Goal: Task Accomplishment & Management: Manage account settings

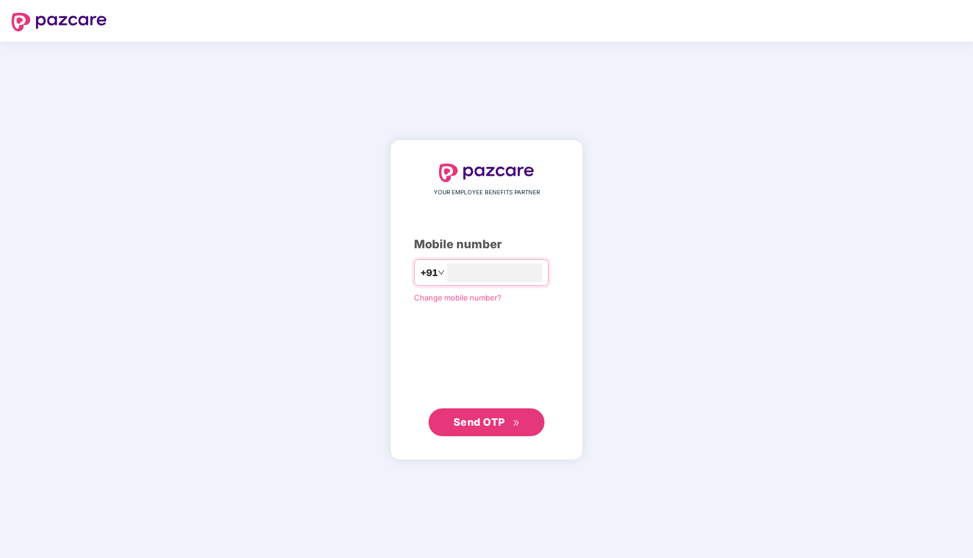
type input "**********"
click at [489, 432] on button "Send OTP" at bounding box center [486, 422] width 116 height 28
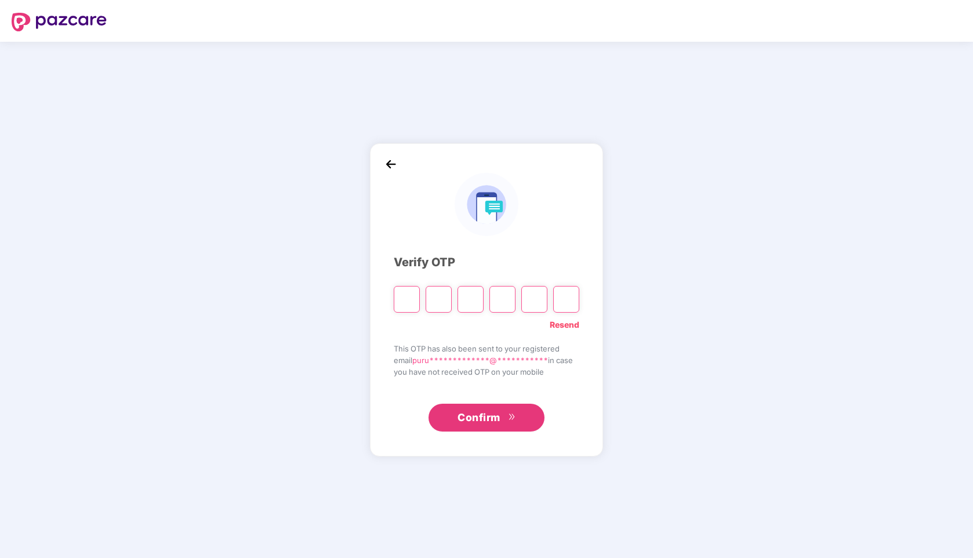
paste input "*"
type input "*"
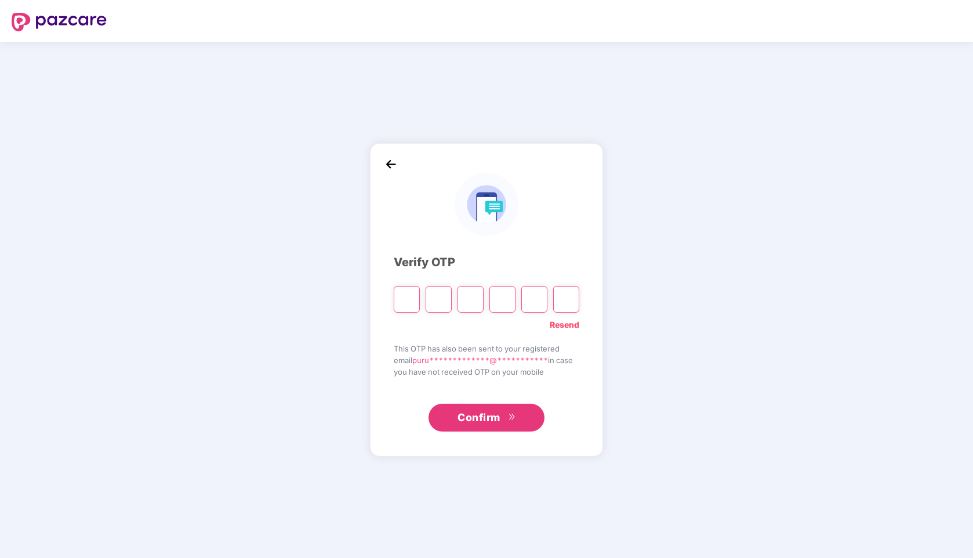
type input "*"
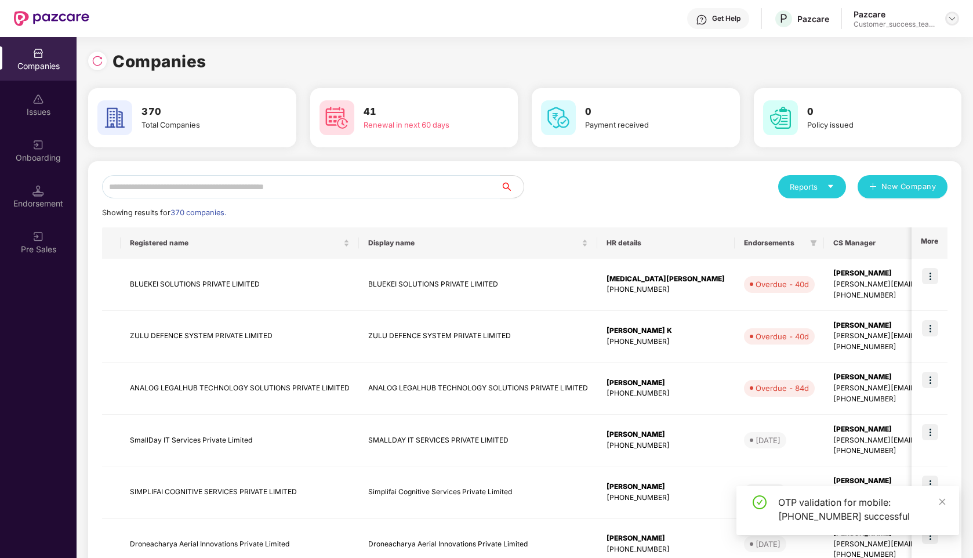
click at [955, 19] on img at bounding box center [951, 18] width 9 height 9
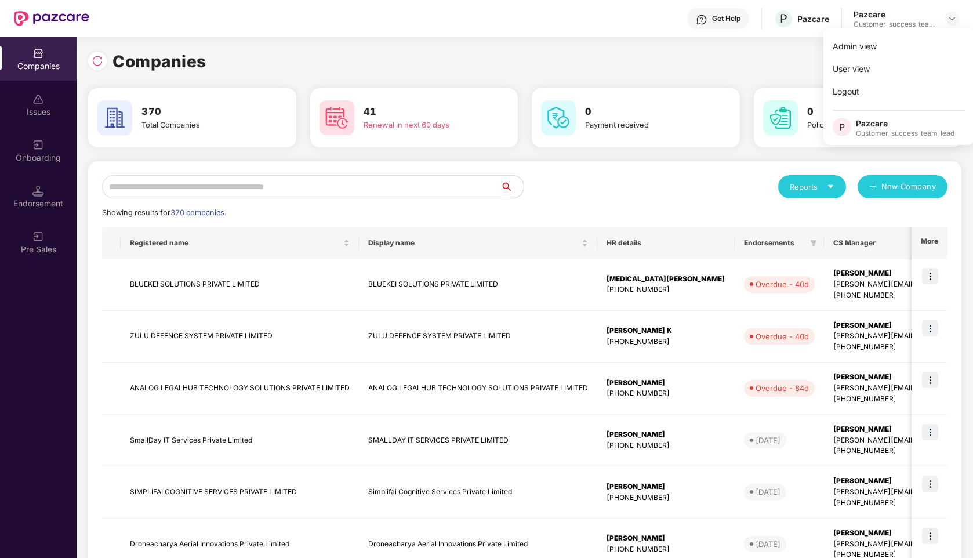
click at [333, 183] on input "text" at bounding box center [301, 186] width 398 height 23
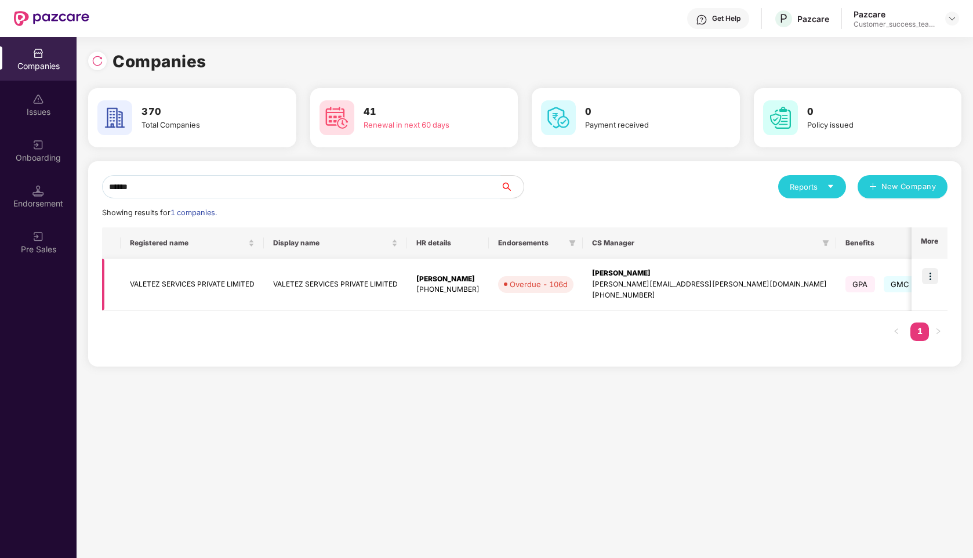
type input "******"
click at [924, 278] on img at bounding box center [930, 276] width 16 height 16
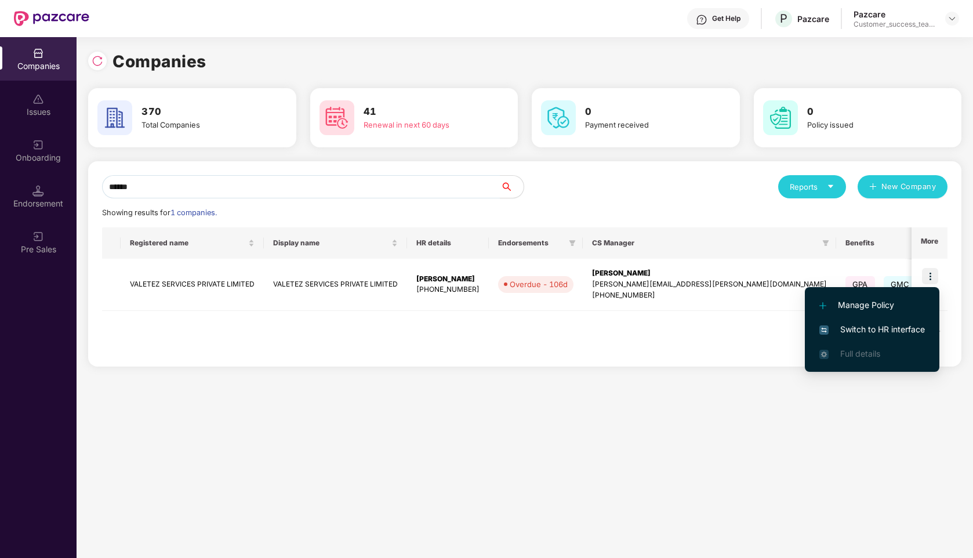
click at [872, 325] on span "Switch to HR interface" at bounding box center [872, 329] width 106 height 13
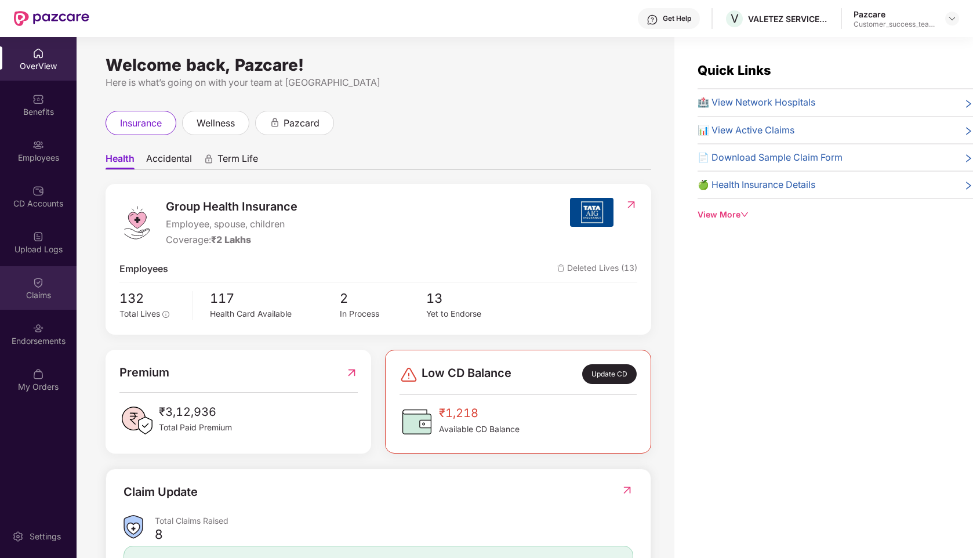
click at [41, 283] on img at bounding box center [38, 283] width 12 height 12
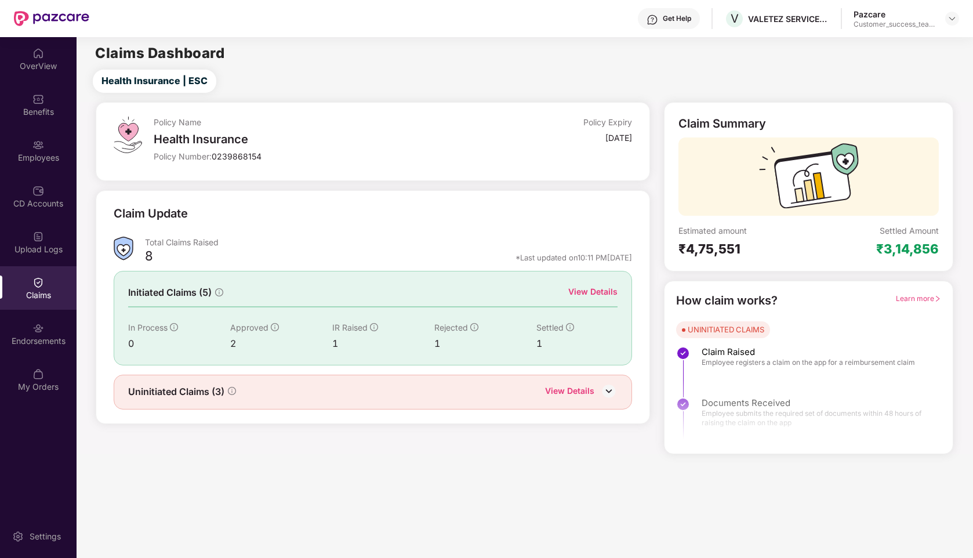
click at [568, 386] on div "View Details" at bounding box center [569, 391] width 49 height 15
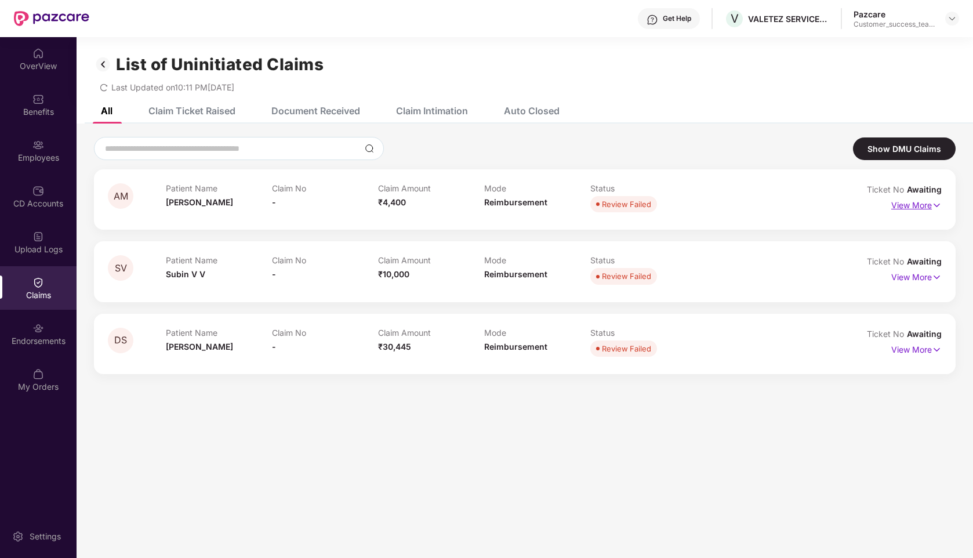
click at [922, 206] on p "View More" at bounding box center [916, 204] width 50 height 16
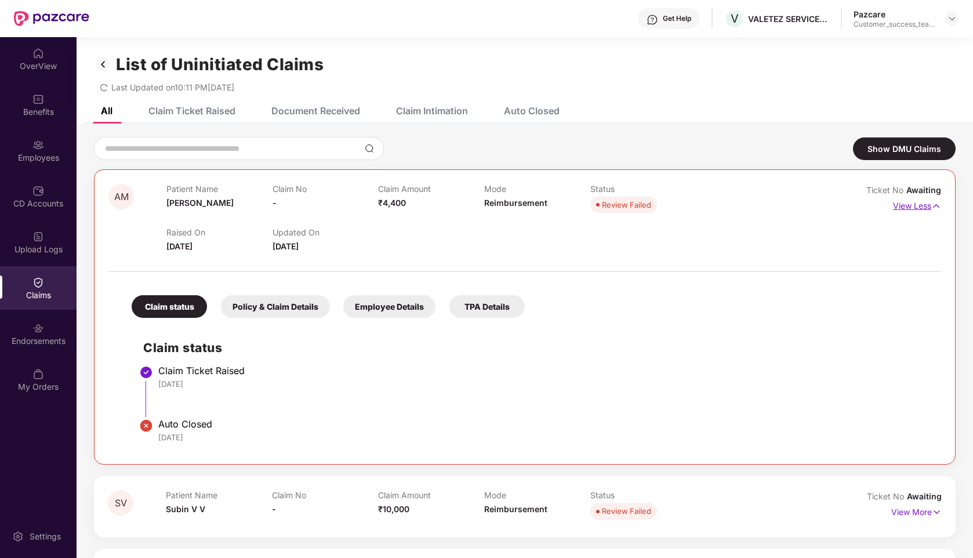
click at [908, 205] on p "View Less" at bounding box center [917, 205] width 48 height 16
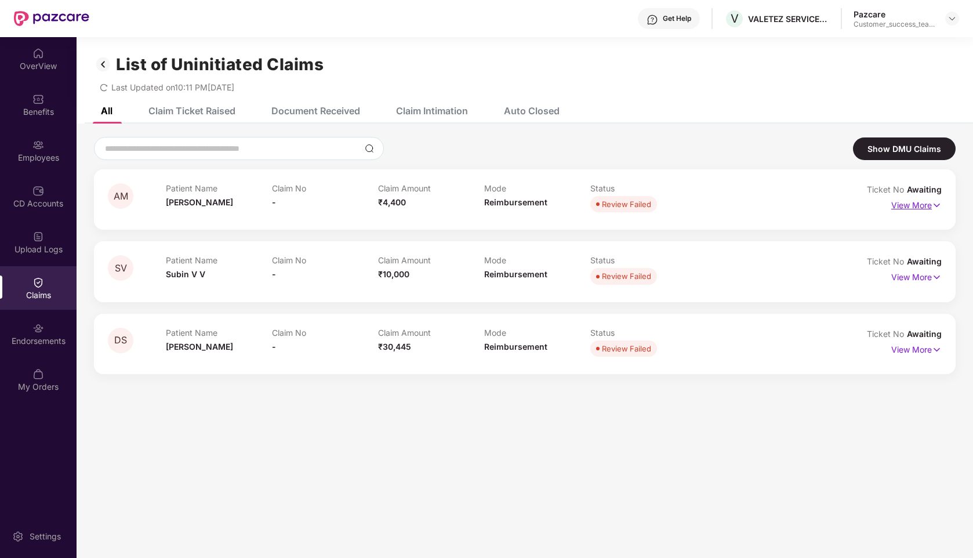
click at [901, 210] on p "View More" at bounding box center [916, 204] width 50 height 16
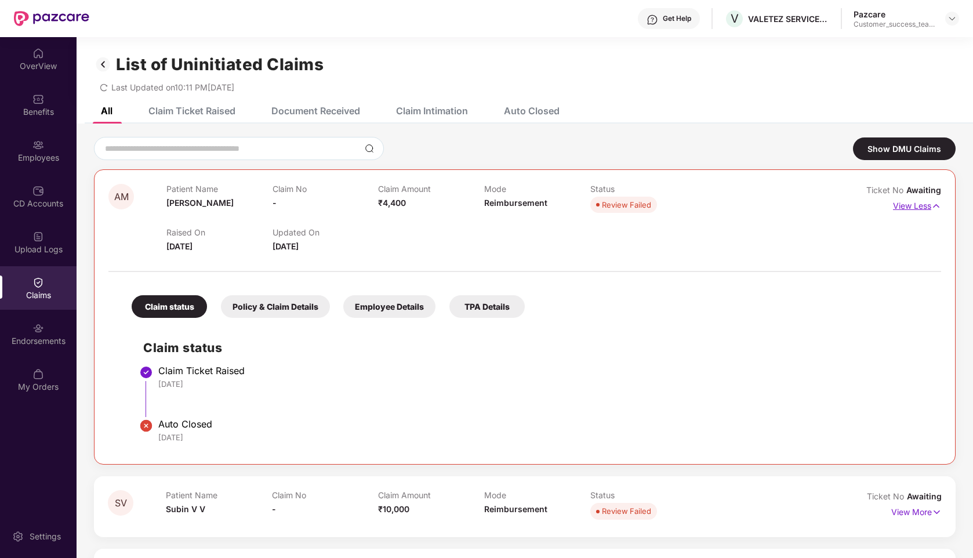
click at [912, 209] on p "View Less" at bounding box center [917, 205] width 48 height 16
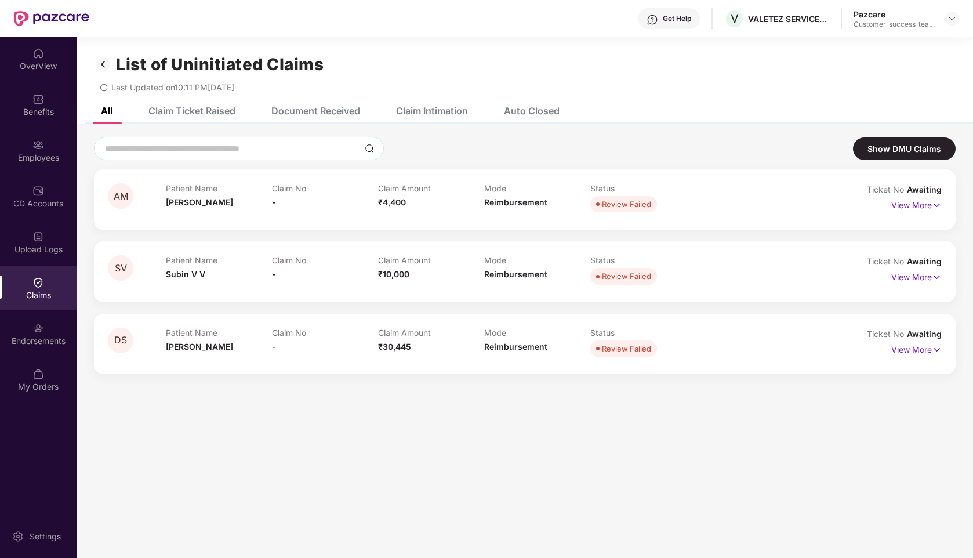
click at [201, 114] on div "Claim Ticket Raised" at bounding box center [191, 111] width 87 height 12
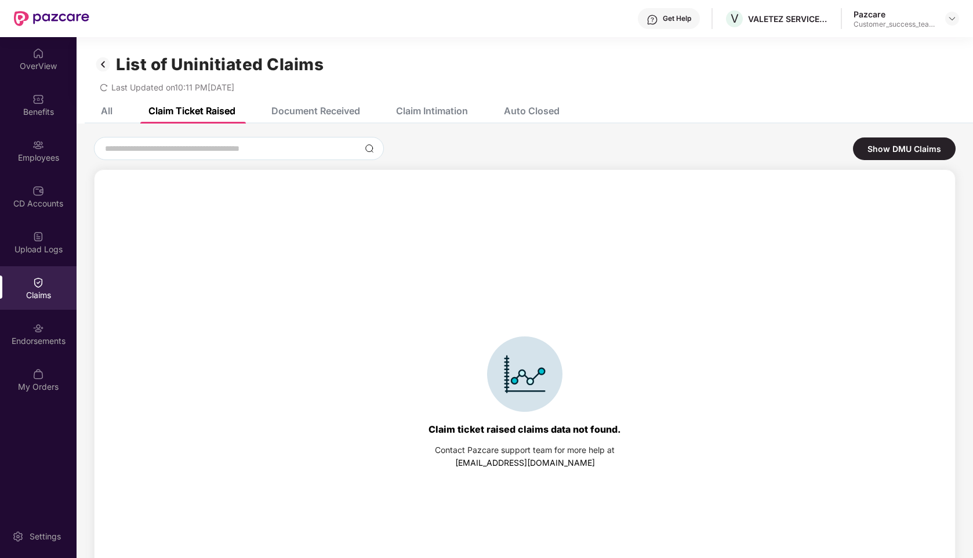
click at [548, 114] on div "Auto Closed" at bounding box center [532, 111] width 56 height 12
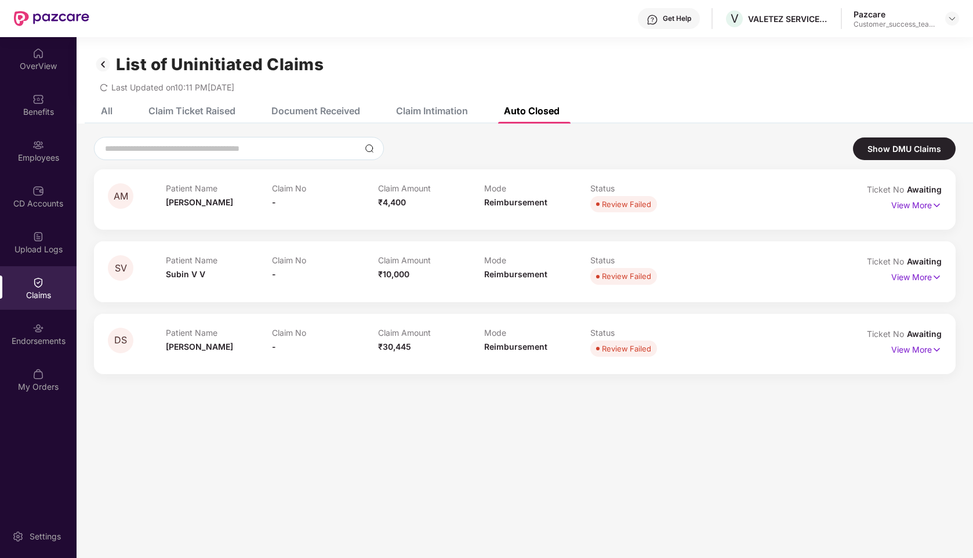
click at [42, 288] on div "Claims" at bounding box center [38, 287] width 77 height 43
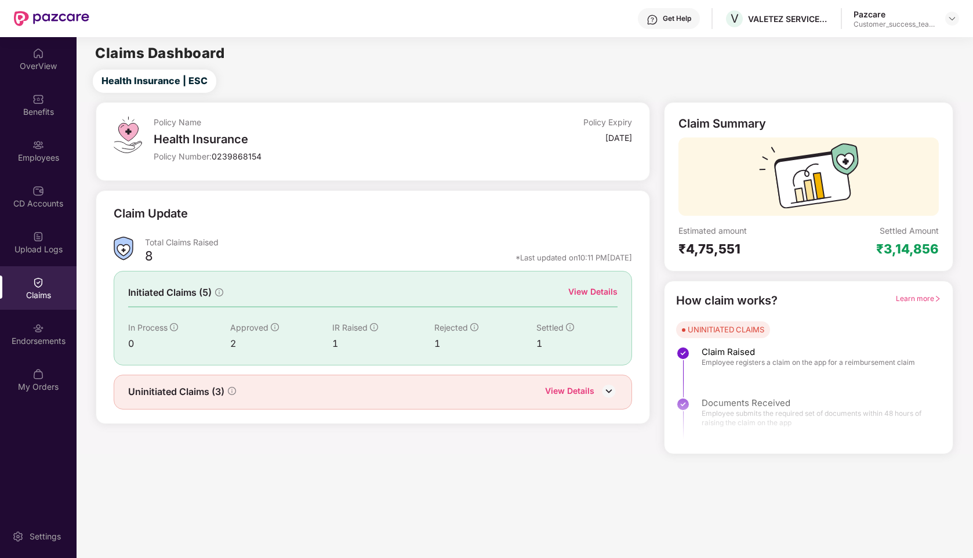
click at [598, 288] on div "View Details" at bounding box center [592, 291] width 49 height 13
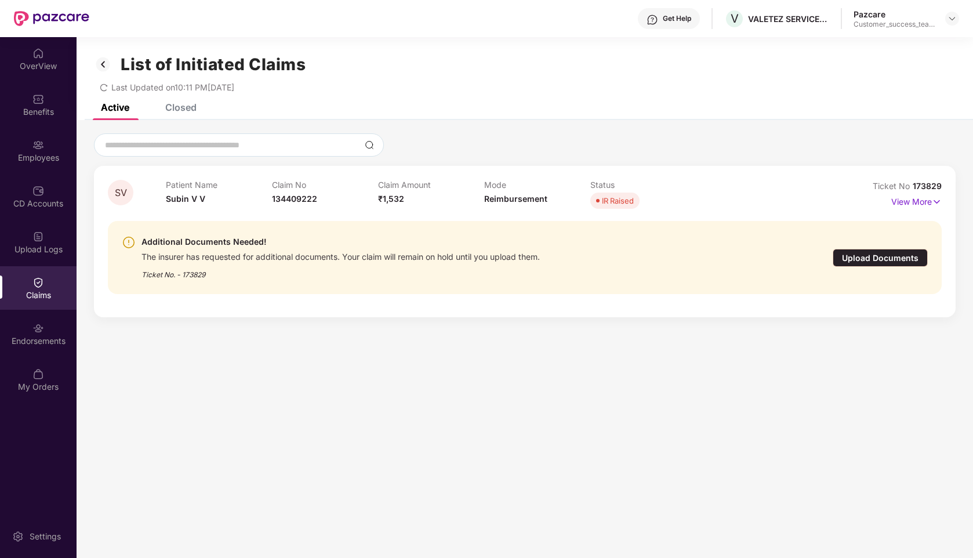
click at [53, 286] on div "Claims" at bounding box center [38, 287] width 77 height 43
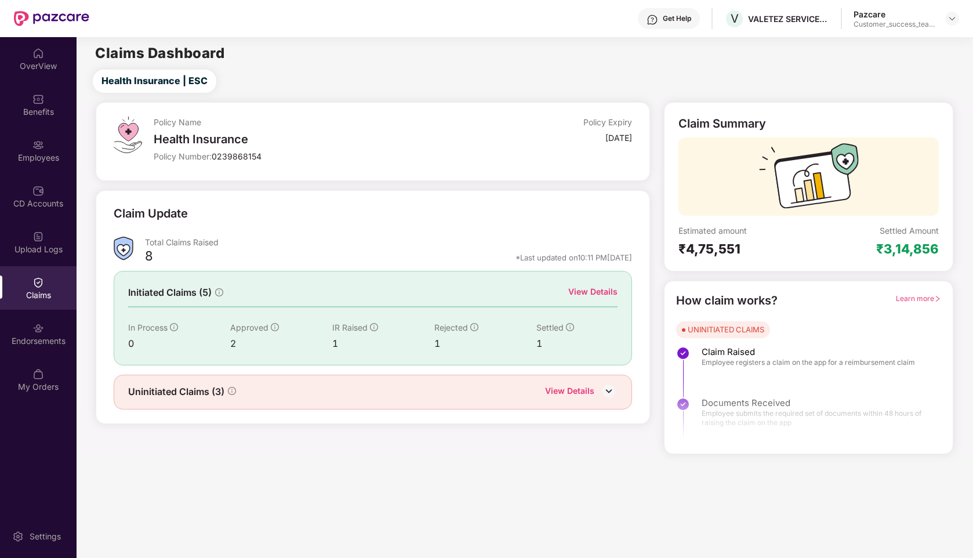
click at [573, 387] on div "View Details" at bounding box center [569, 391] width 49 height 15
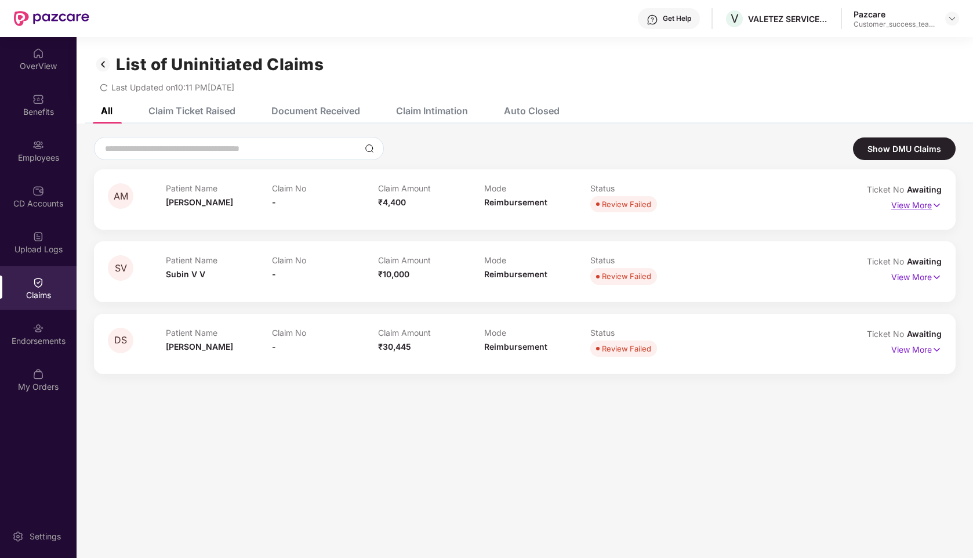
click at [899, 210] on p "View More" at bounding box center [916, 204] width 50 height 16
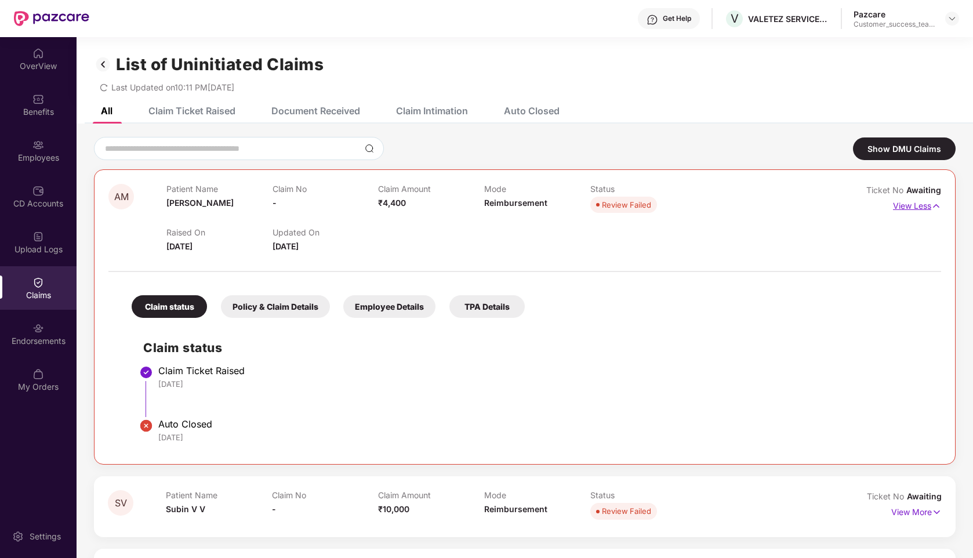
click at [906, 207] on p "View Less" at bounding box center [917, 205] width 48 height 16
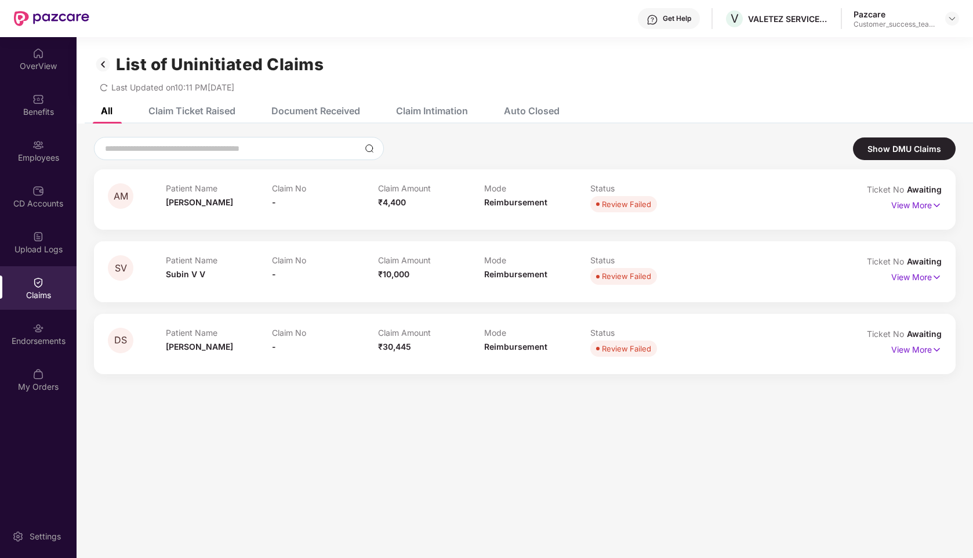
click at [197, 117] on div "Claim Ticket Raised" at bounding box center [183, 111] width 104 height 26
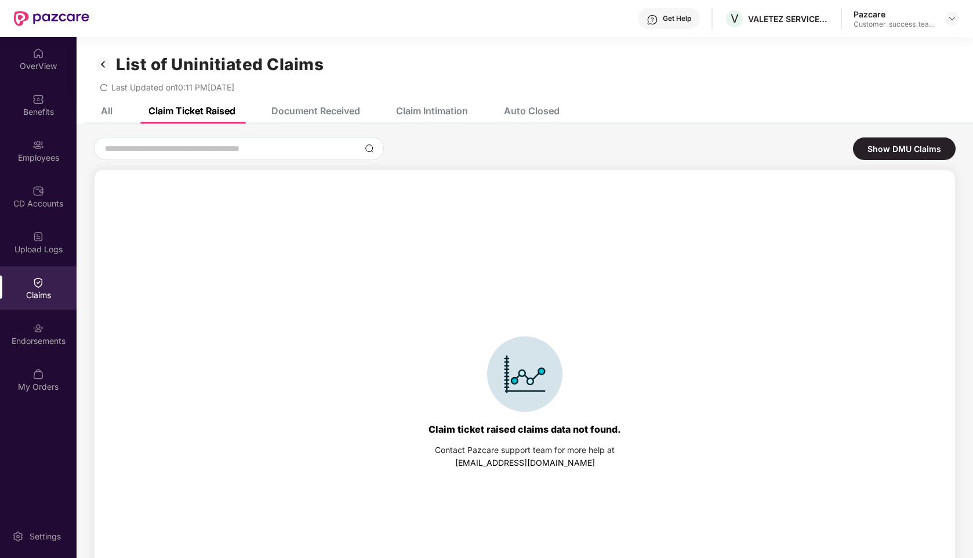
click at [311, 110] on div "Document Received" at bounding box center [315, 111] width 89 height 12
click at [415, 107] on div "Claim Intimation" at bounding box center [432, 111] width 72 height 12
click at [532, 101] on div "Auto Closed" at bounding box center [522, 111] width 73 height 26
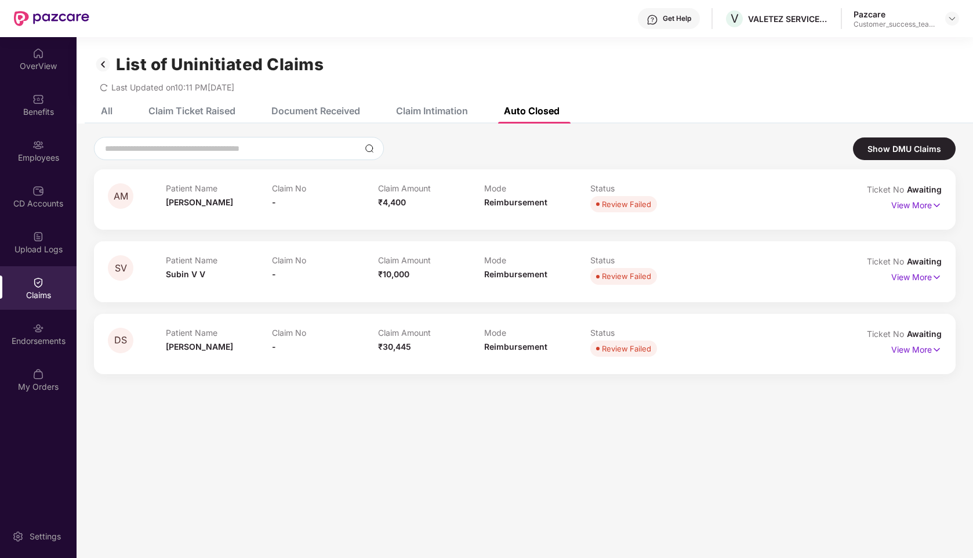
click at [106, 66] on img at bounding box center [103, 64] width 19 height 20
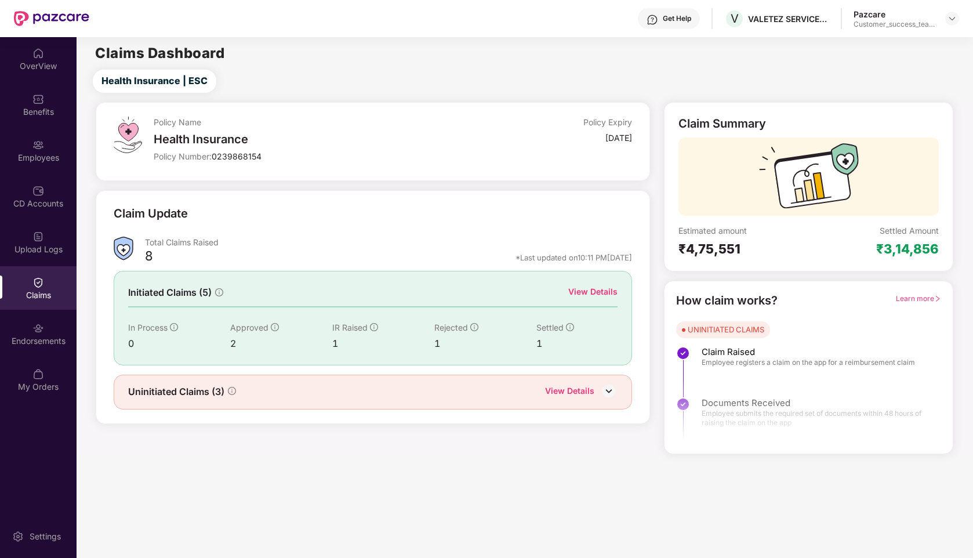
click at [579, 293] on div "View Details" at bounding box center [592, 291] width 49 height 13
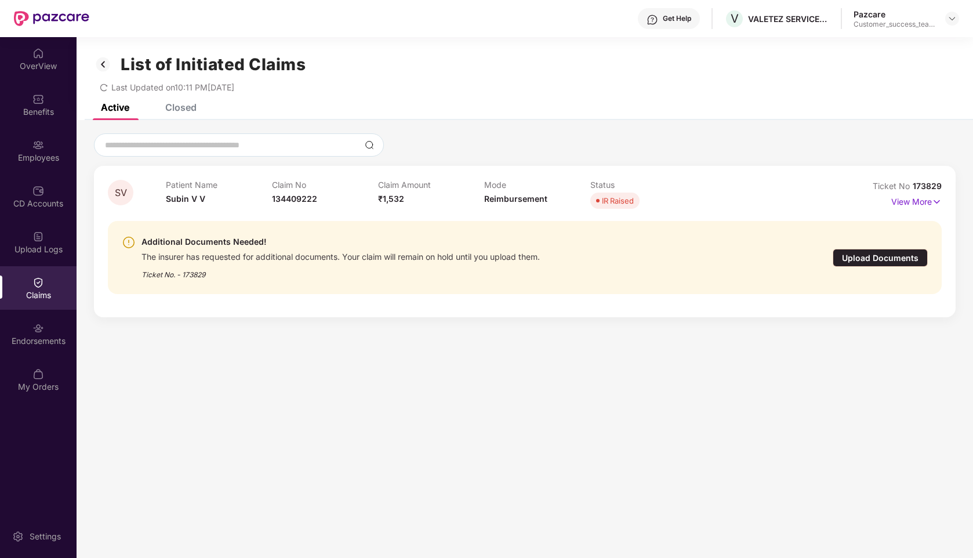
click at [175, 114] on div "Closed" at bounding box center [172, 108] width 49 height 26
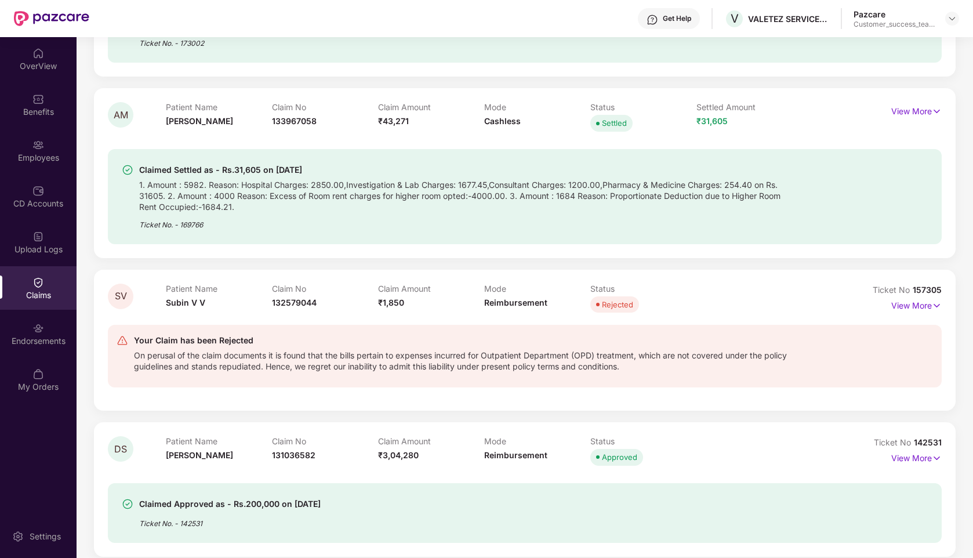
scroll to position [224, 0]
click at [914, 110] on p "View More" at bounding box center [916, 109] width 50 height 16
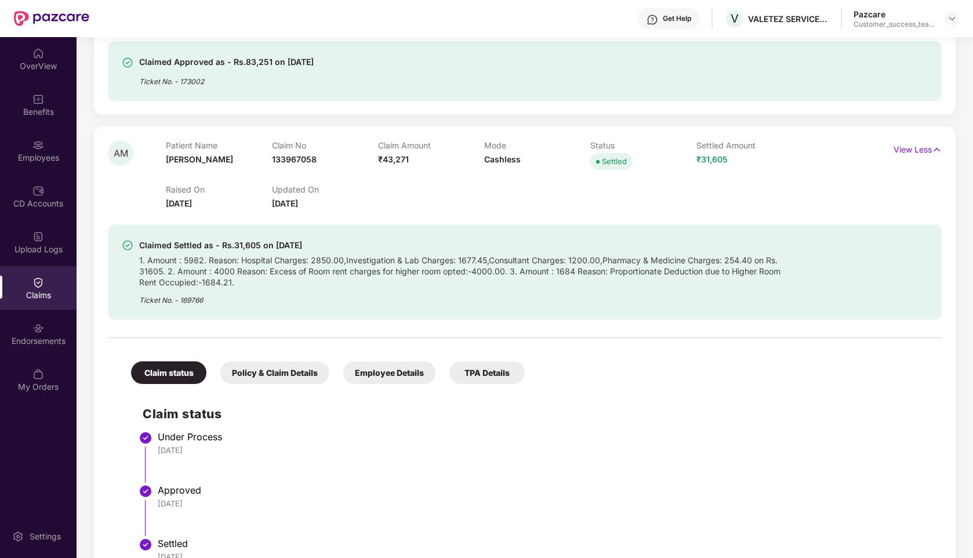
scroll to position [184, 0]
click at [920, 150] on p "View Less" at bounding box center [917, 149] width 48 height 16
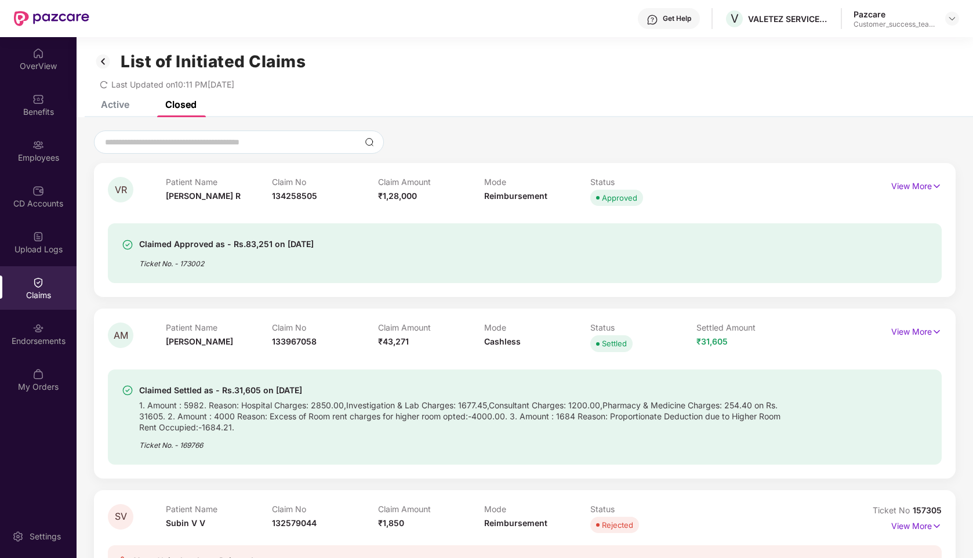
scroll to position [0, 0]
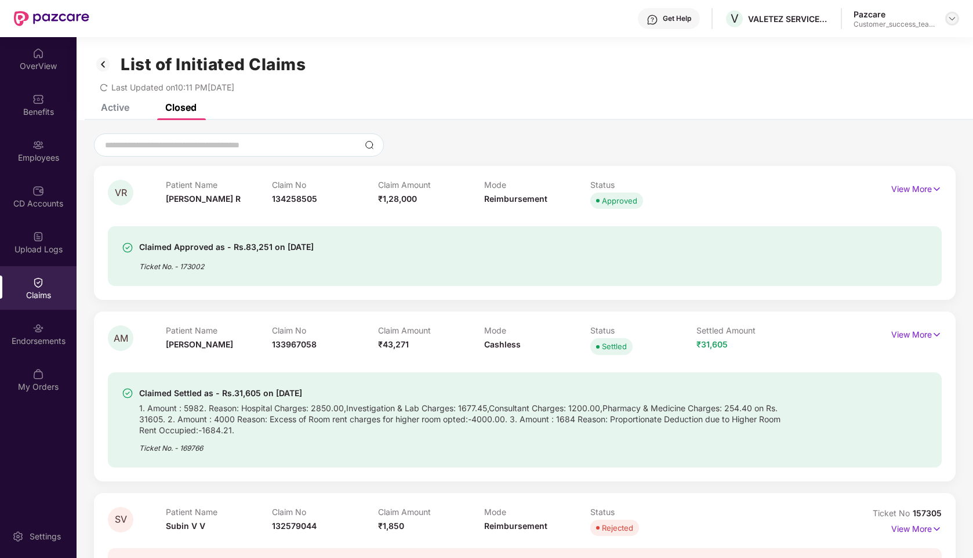
click at [953, 15] on img at bounding box center [951, 18] width 9 height 9
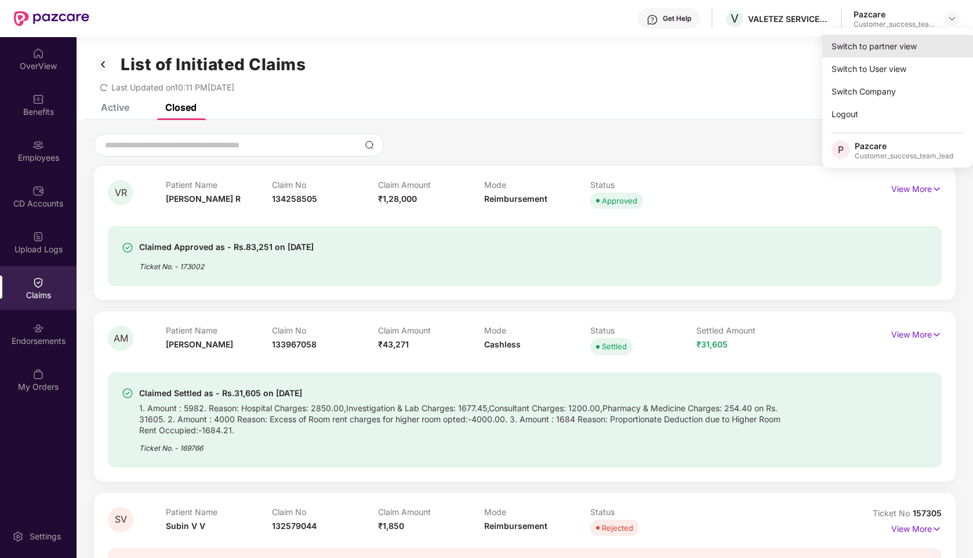
click at [832, 50] on div "Switch to partner view" at bounding box center [897, 46] width 151 height 23
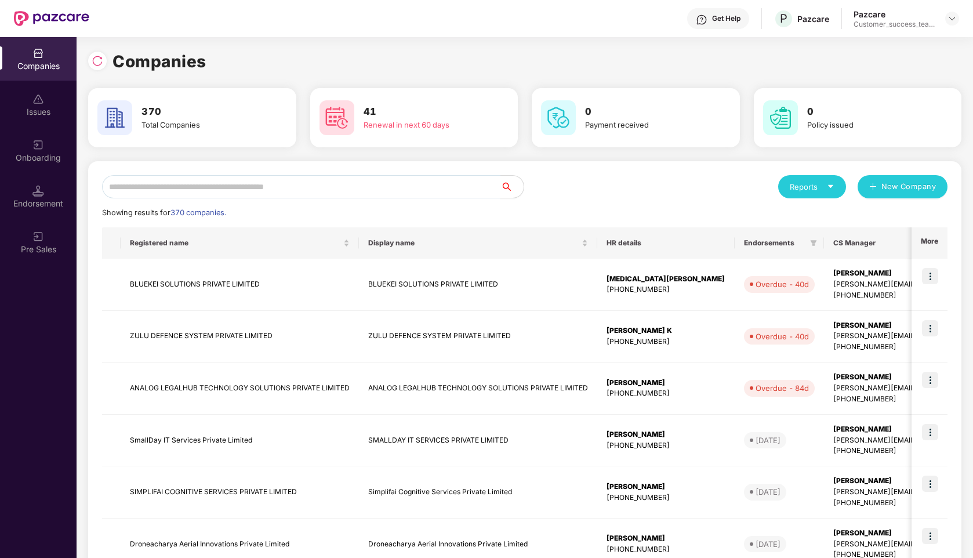
click at [194, 185] on input "text" at bounding box center [301, 186] width 398 height 23
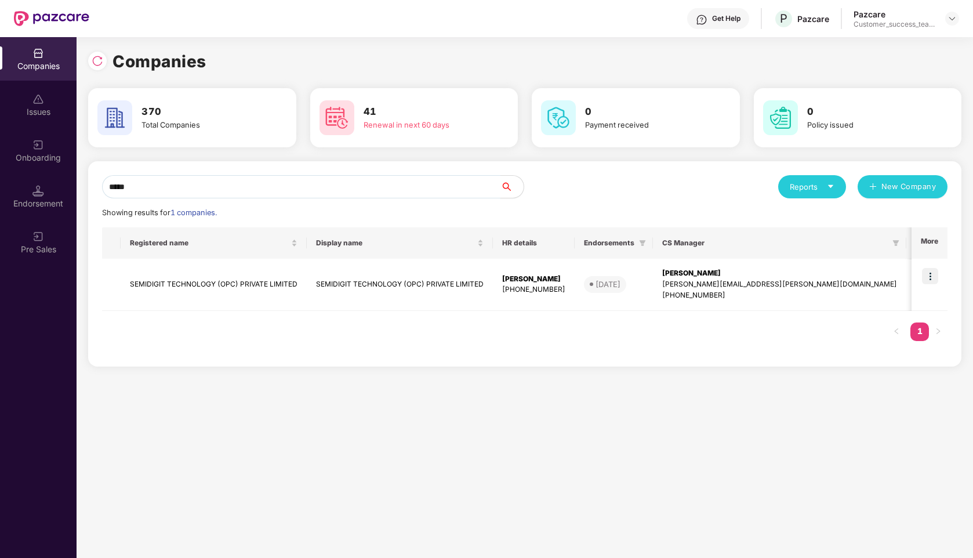
type input "*****"
drag, startPoint x: 563, startPoint y: 290, endPoint x: 500, endPoint y: 295, distance: 63.3
click at [500, 295] on td "[PERSON_NAME] [PHONE_NUMBER]" at bounding box center [534, 285] width 82 height 52
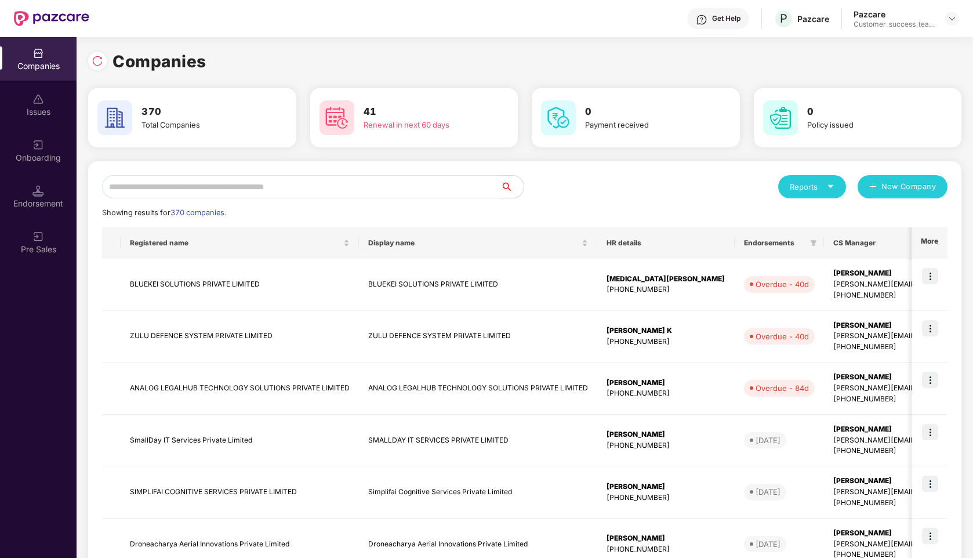
click at [296, 186] on input "text" at bounding box center [301, 186] width 398 height 23
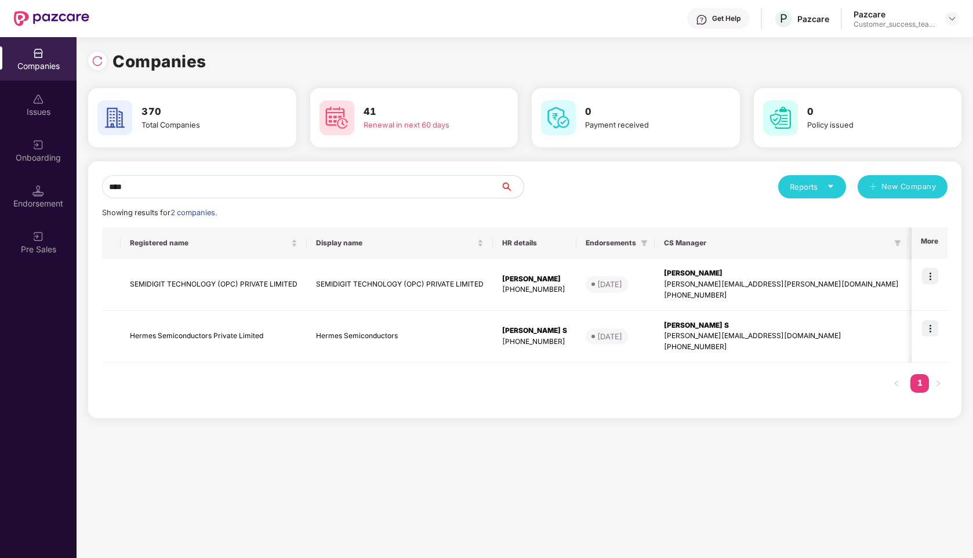
type input "****"
click at [926, 277] on img at bounding box center [930, 276] width 16 height 16
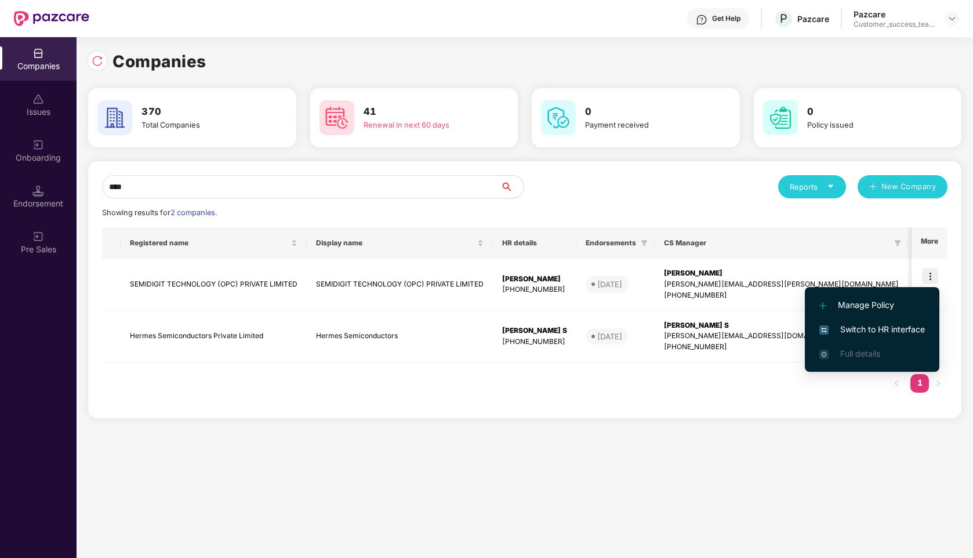
click at [843, 326] on span "Switch to HR interface" at bounding box center [872, 329] width 106 height 13
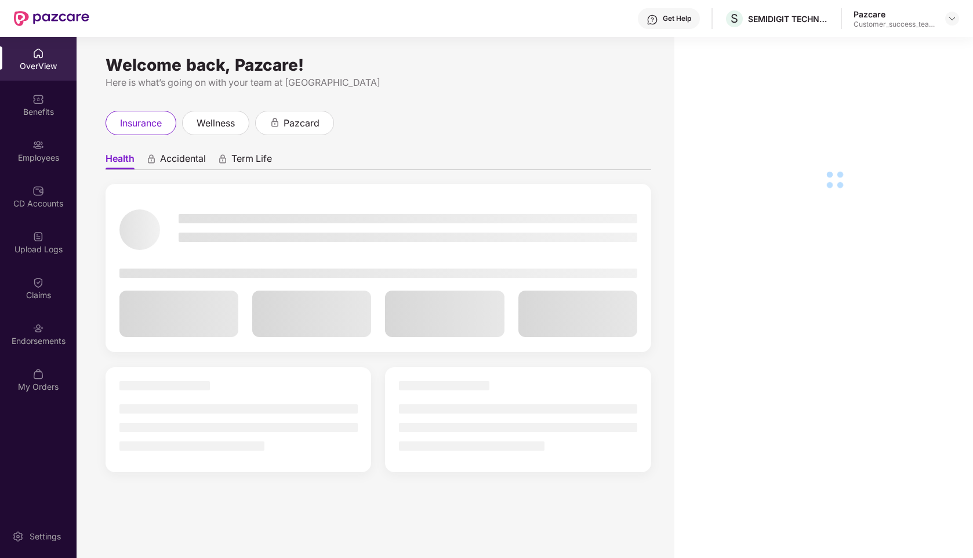
click at [39, 151] on div "Employees" at bounding box center [38, 150] width 77 height 43
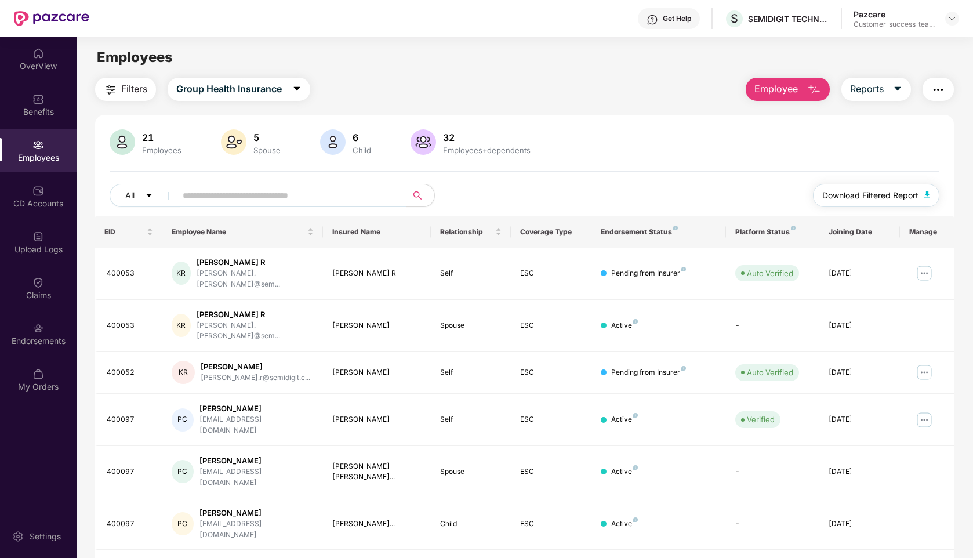
click at [870, 198] on span "Download Filtered Report" at bounding box center [870, 195] width 96 height 13
click at [947, 21] on img at bounding box center [951, 18] width 9 height 9
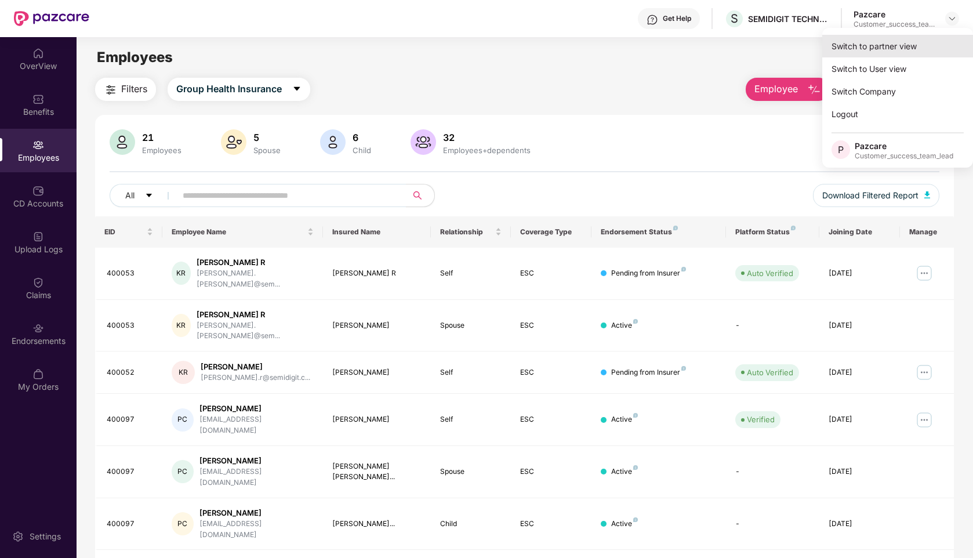
click at [857, 52] on div "Switch to partner view" at bounding box center [897, 46] width 151 height 23
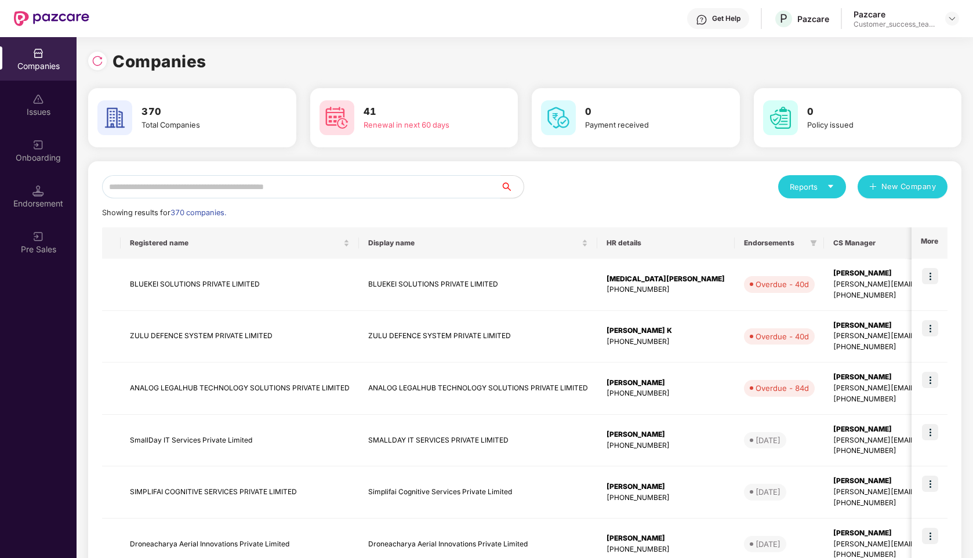
click at [273, 178] on input "text" at bounding box center [301, 186] width 398 height 23
type input "*"
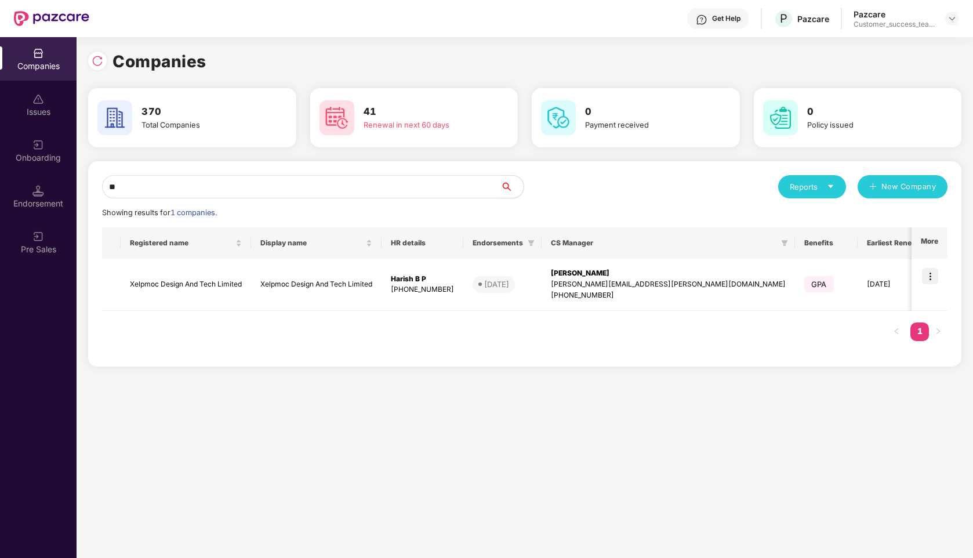
type input "*"
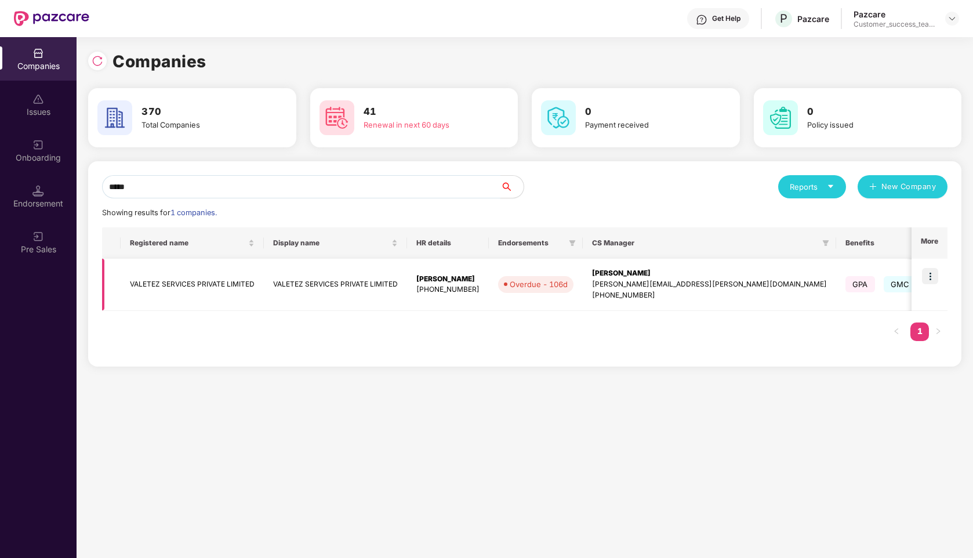
type input "*****"
click at [931, 278] on img at bounding box center [930, 276] width 16 height 16
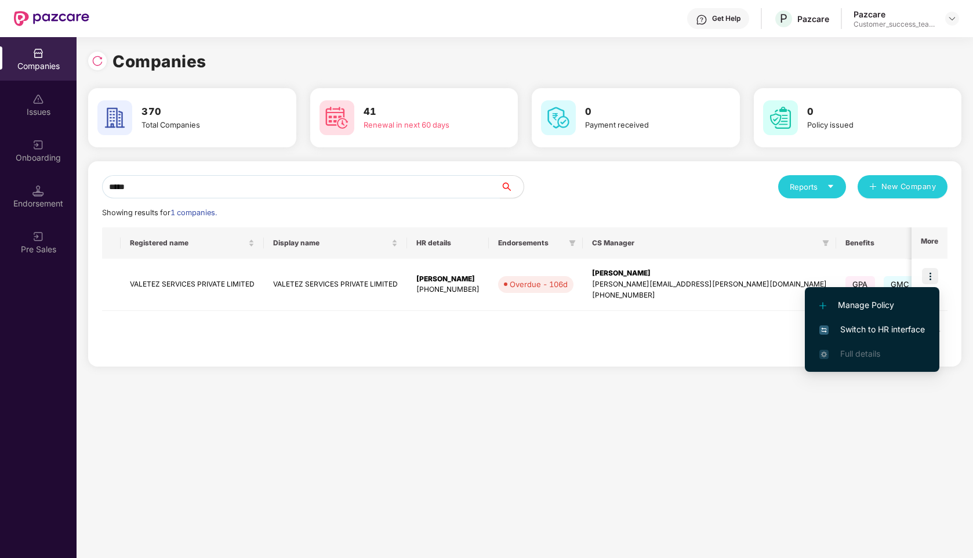
click at [865, 325] on span "Switch to HR interface" at bounding box center [872, 329] width 106 height 13
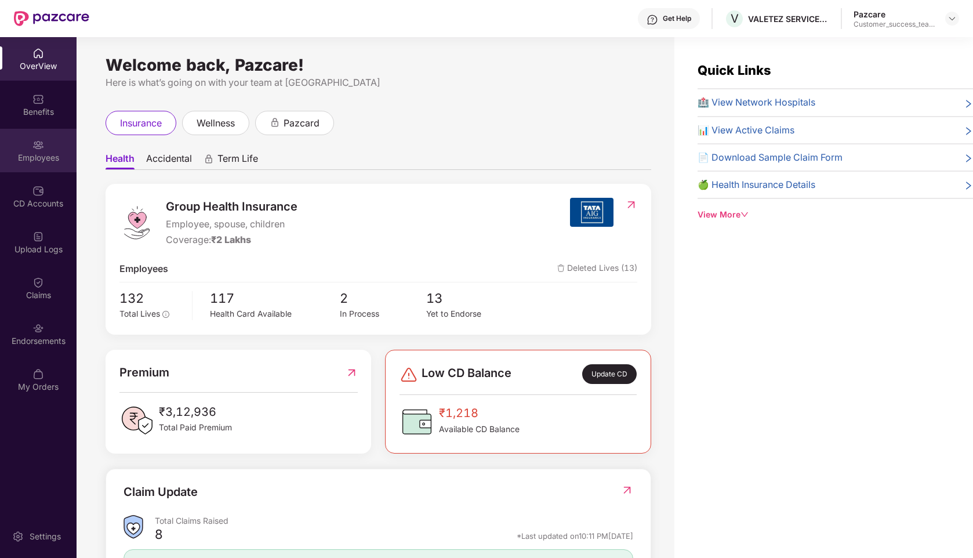
click at [37, 147] on img at bounding box center [38, 145] width 12 height 12
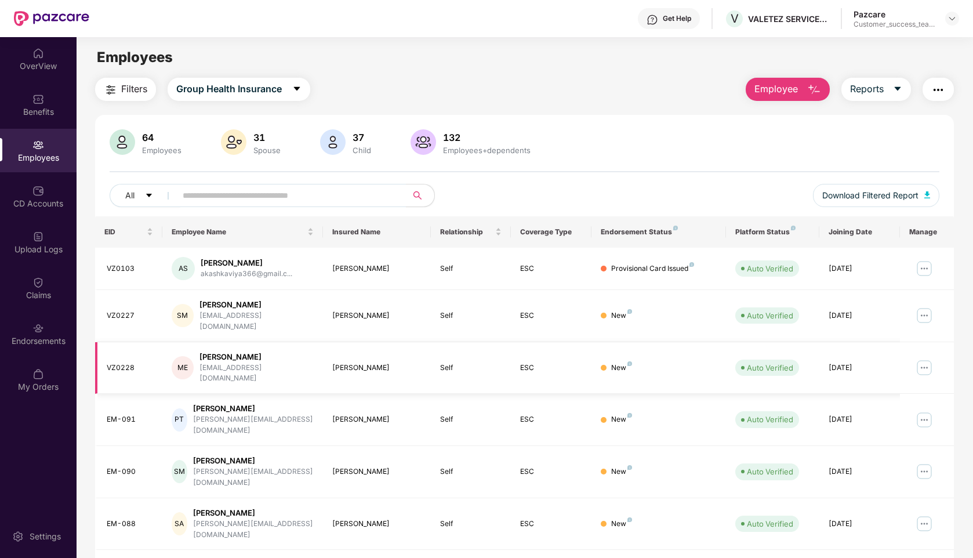
scroll to position [155, 0]
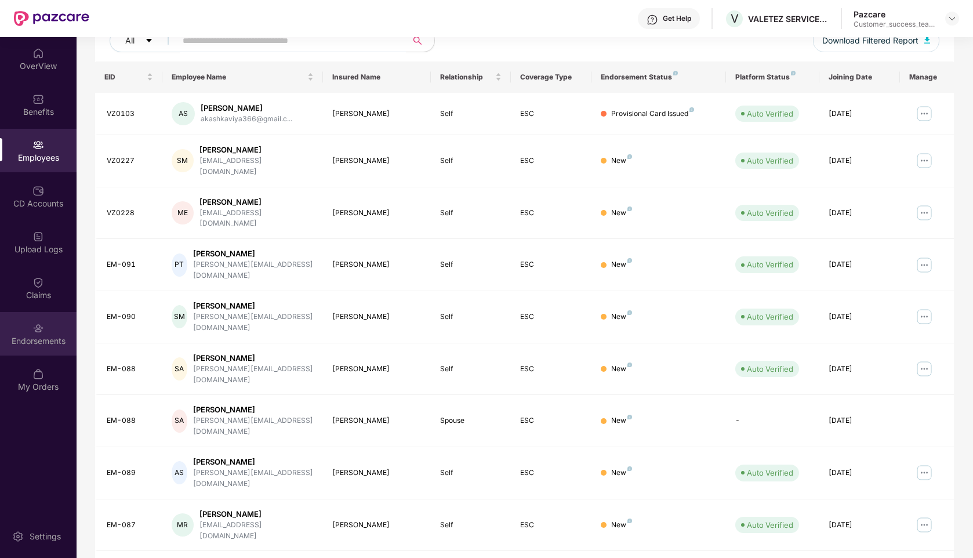
click at [37, 329] on img at bounding box center [38, 328] width 12 height 12
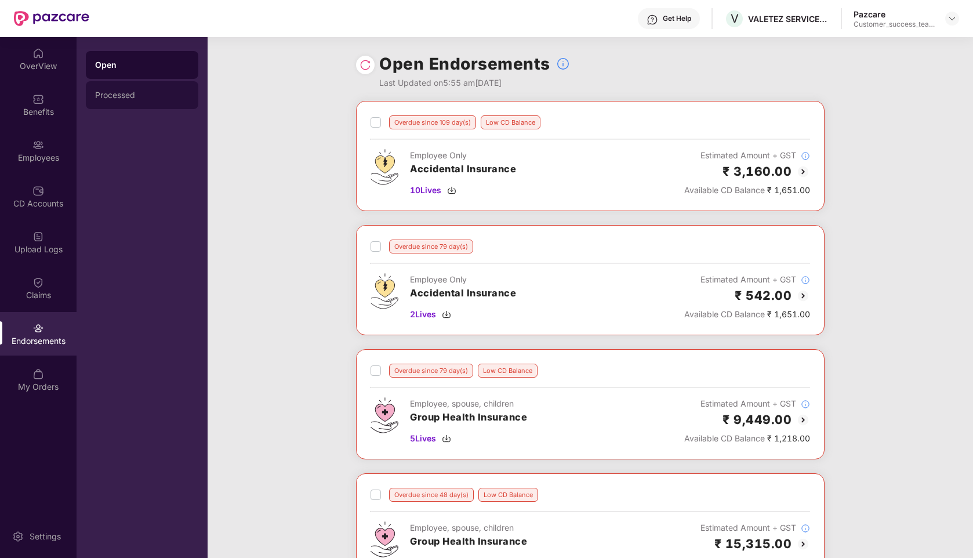
click at [111, 93] on div "Processed" at bounding box center [142, 94] width 94 height 9
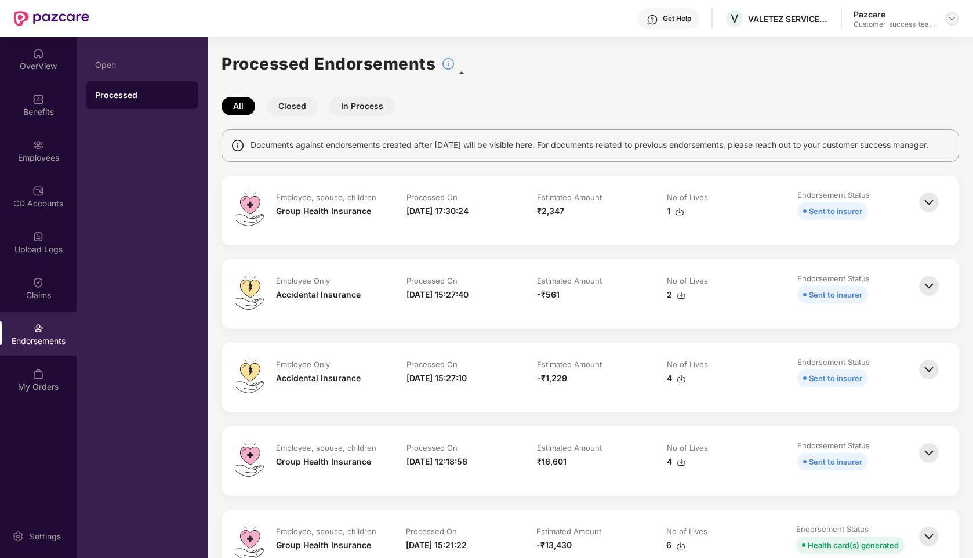
click at [954, 17] on img at bounding box center [951, 18] width 9 height 9
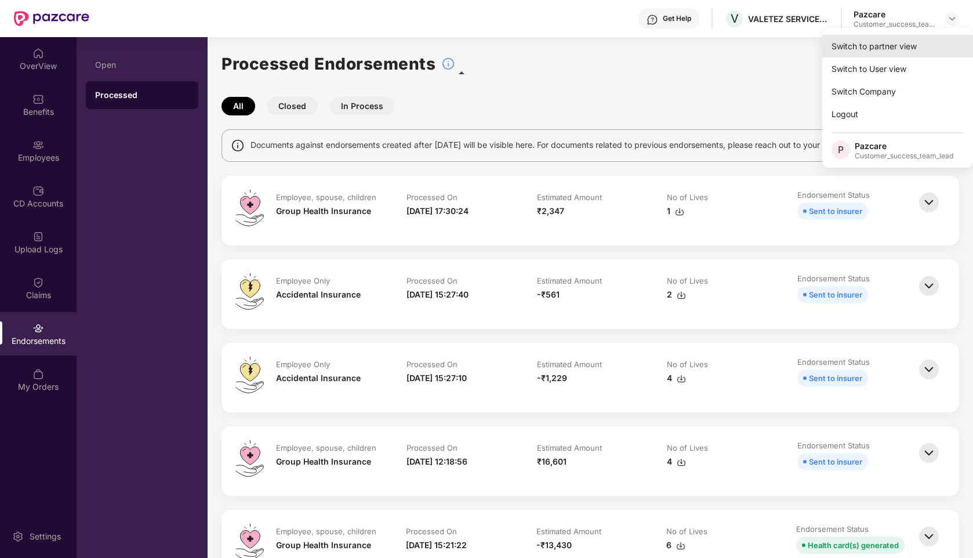
click at [919, 43] on div "Switch to partner view" at bounding box center [897, 46] width 151 height 23
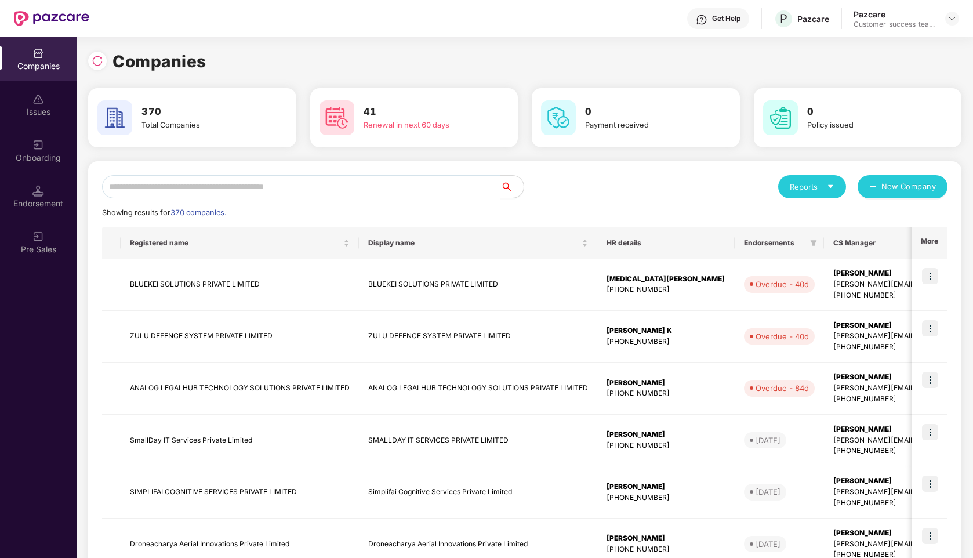
click at [284, 181] on input "text" at bounding box center [301, 186] width 398 height 23
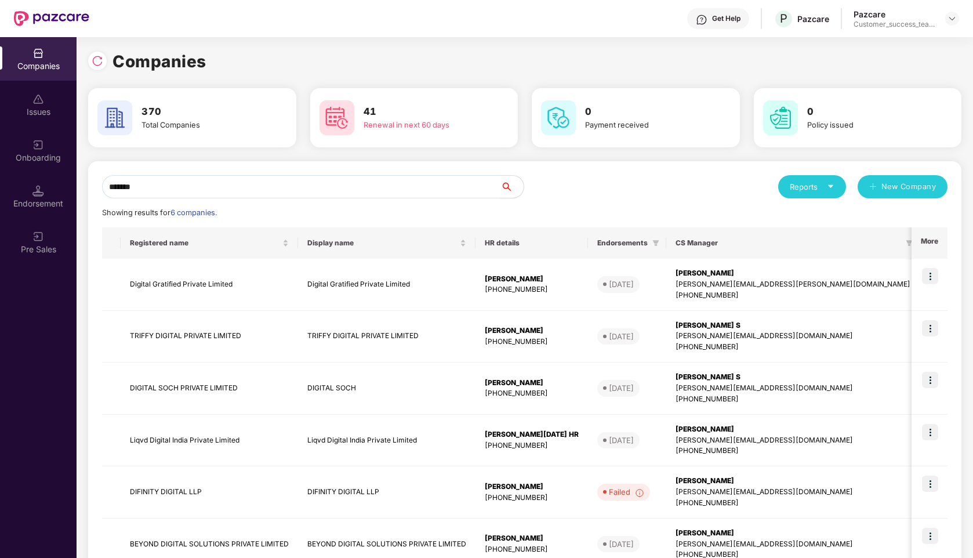
click at [257, 187] on input "*******" at bounding box center [301, 186] width 398 height 23
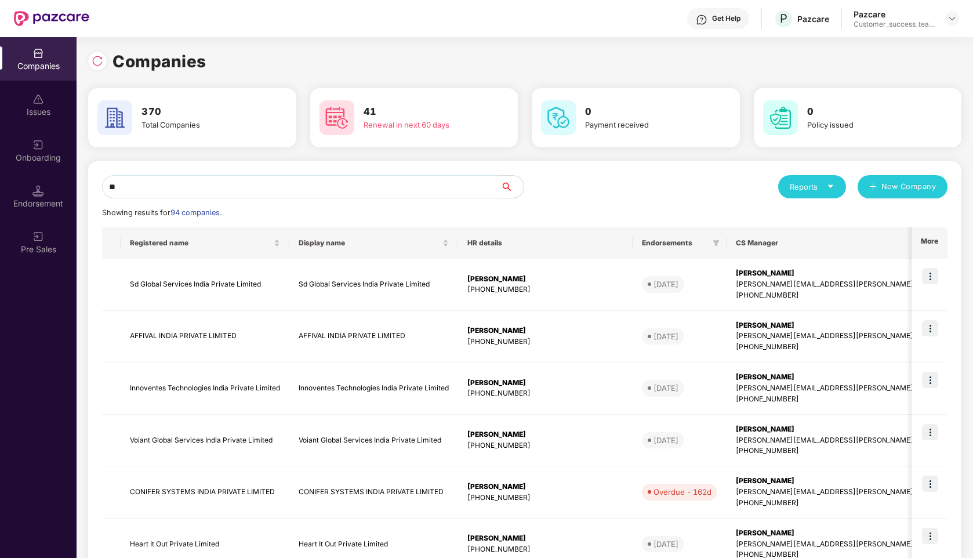
type input "*"
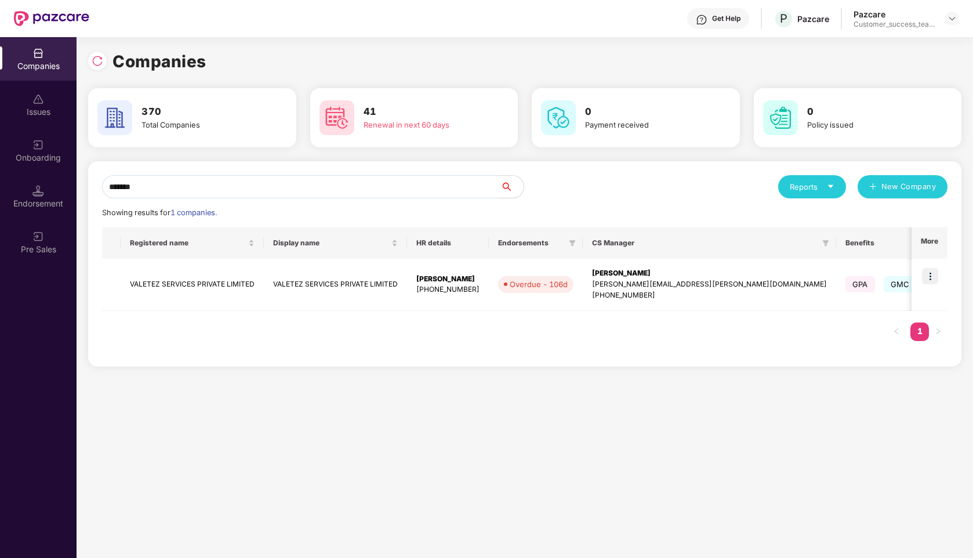
type input "*******"
